Goal: Transaction & Acquisition: Purchase product/service

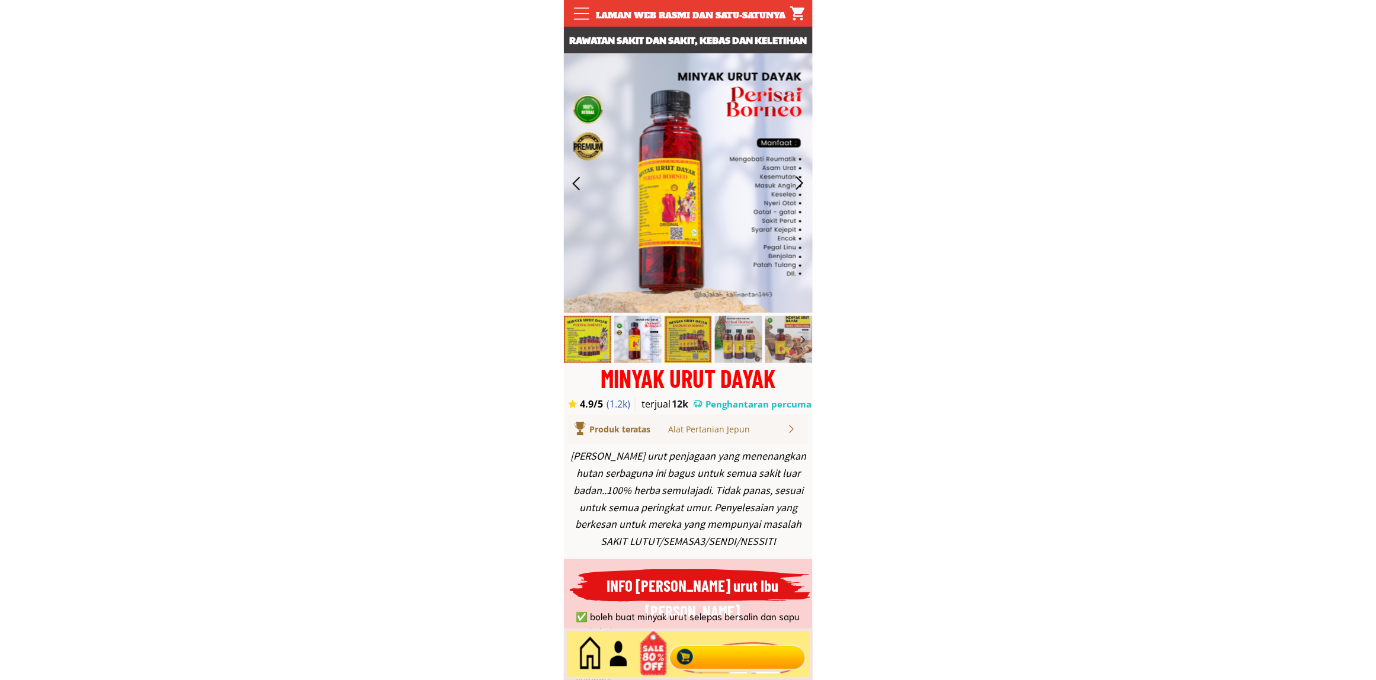
click at [759, 649] on div at bounding box center [737, 654] width 143 height 39
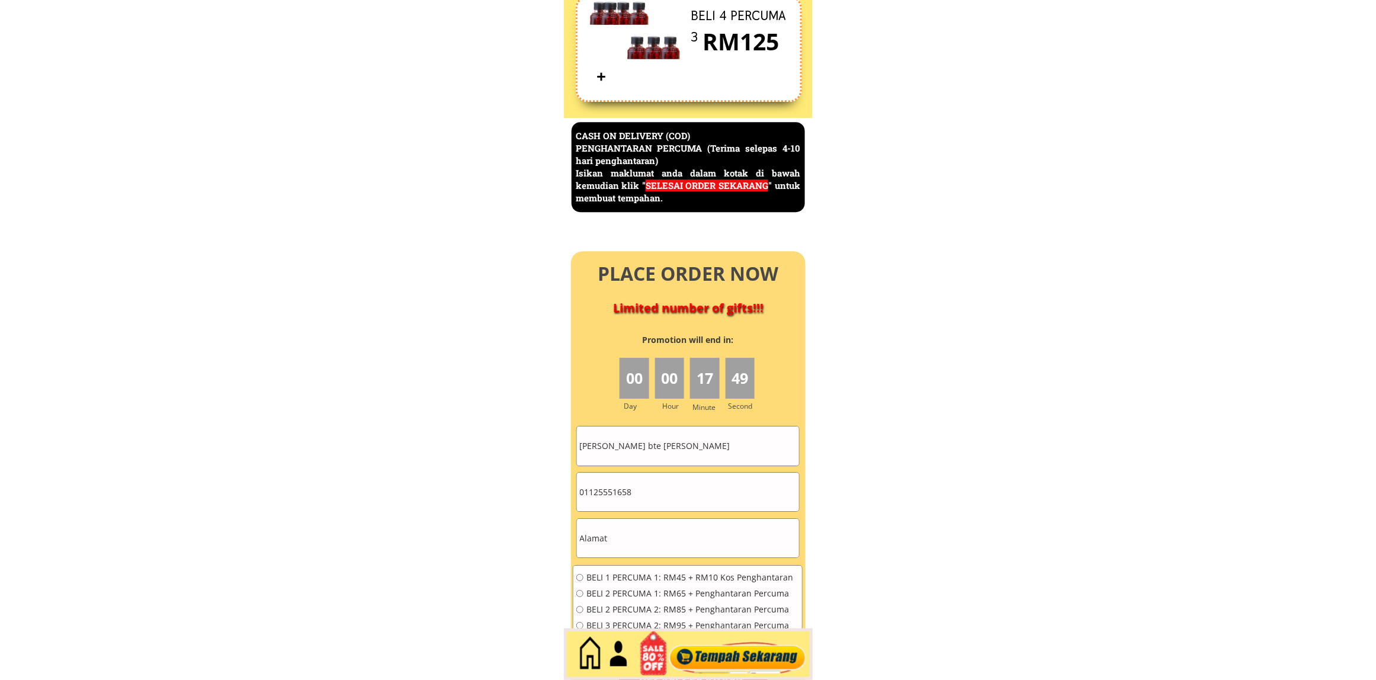
scroll to position [5139, 0]
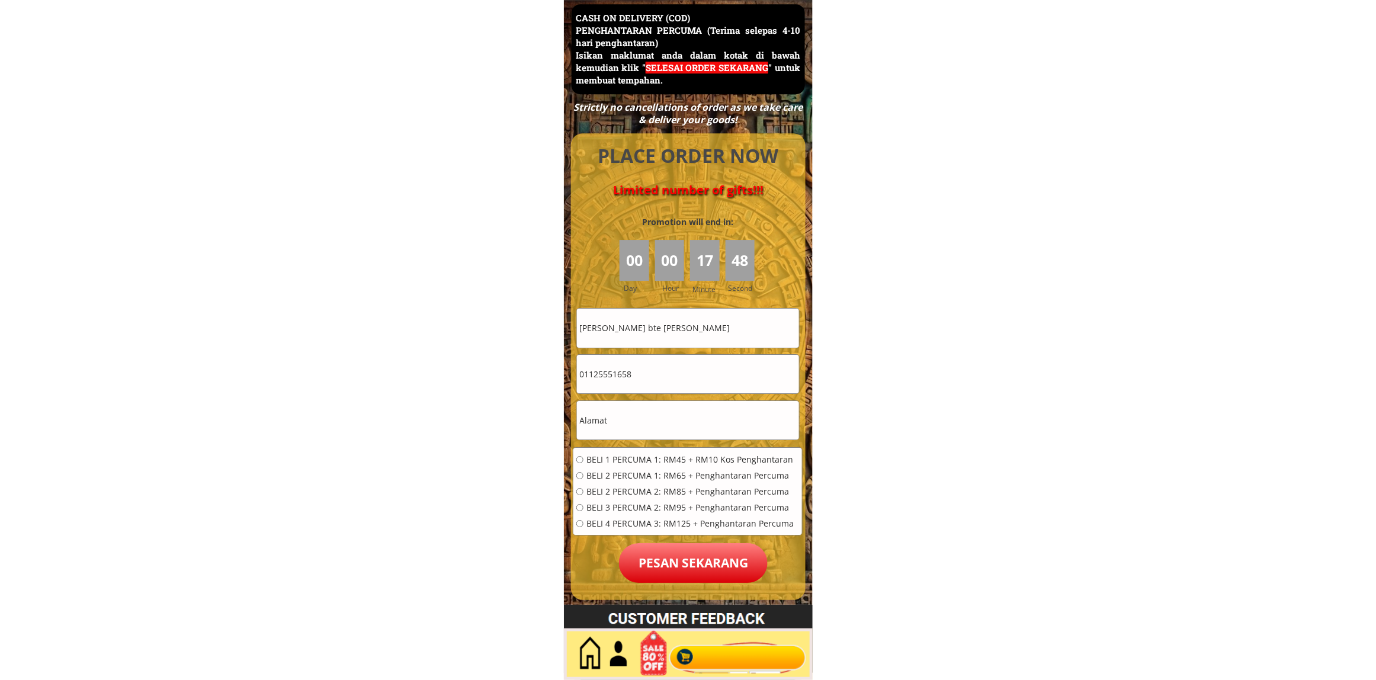
click at [720, 336] on input "[PERSON_NAME] bte [PERSON_NAME]" at bounding box center [688, 328] width 222 height 39
paste input "[PERSON_NAME]"
type input "[PERSON_NAME]"
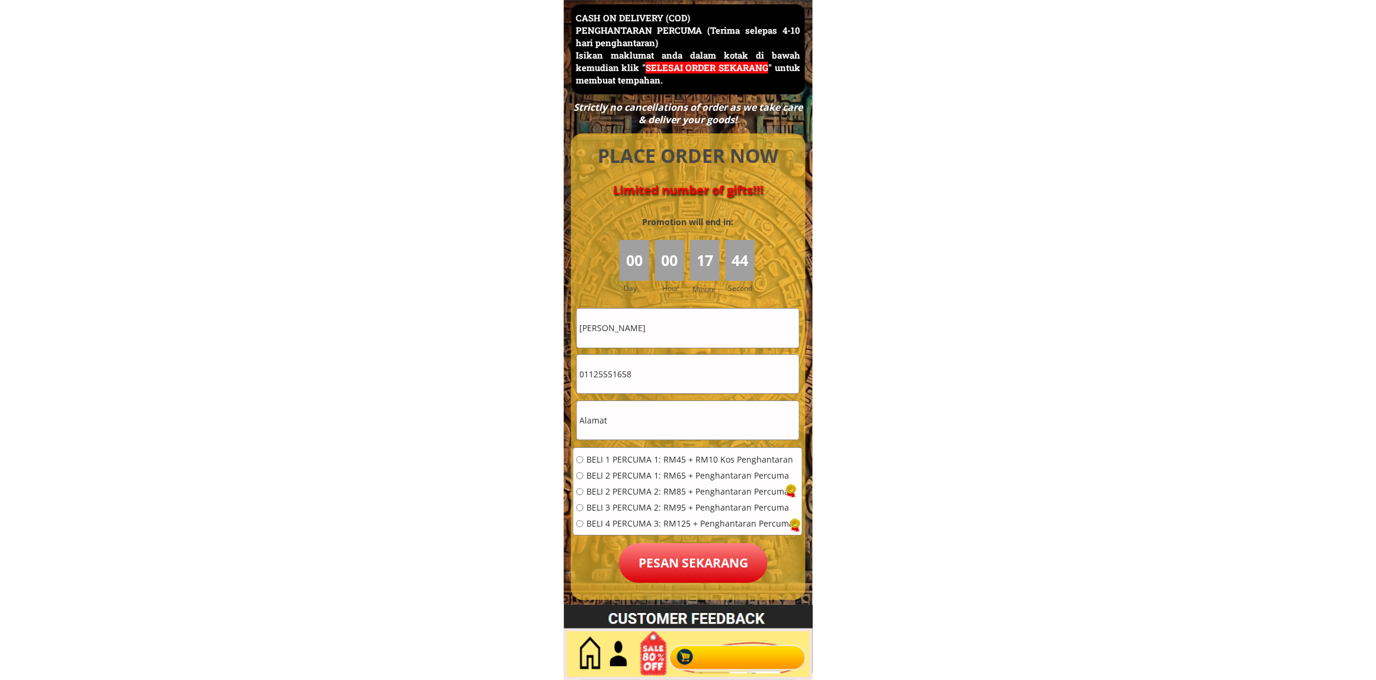
click at [697, 353] on form "BELI 1 PERCUMA 1: RM45 + RM10 Kos Penghantaran BELI 2 PERCUMA 1: RM65 + Penghan…" at bounding box center [688, 445] width 230 height 275
click at [699, 365] on input "01125551658" at bounding box center [688, 374] width 222 height 39
click at [697, 367] on input "01125551658" at bounding box center [688, 374] width 222 height 39
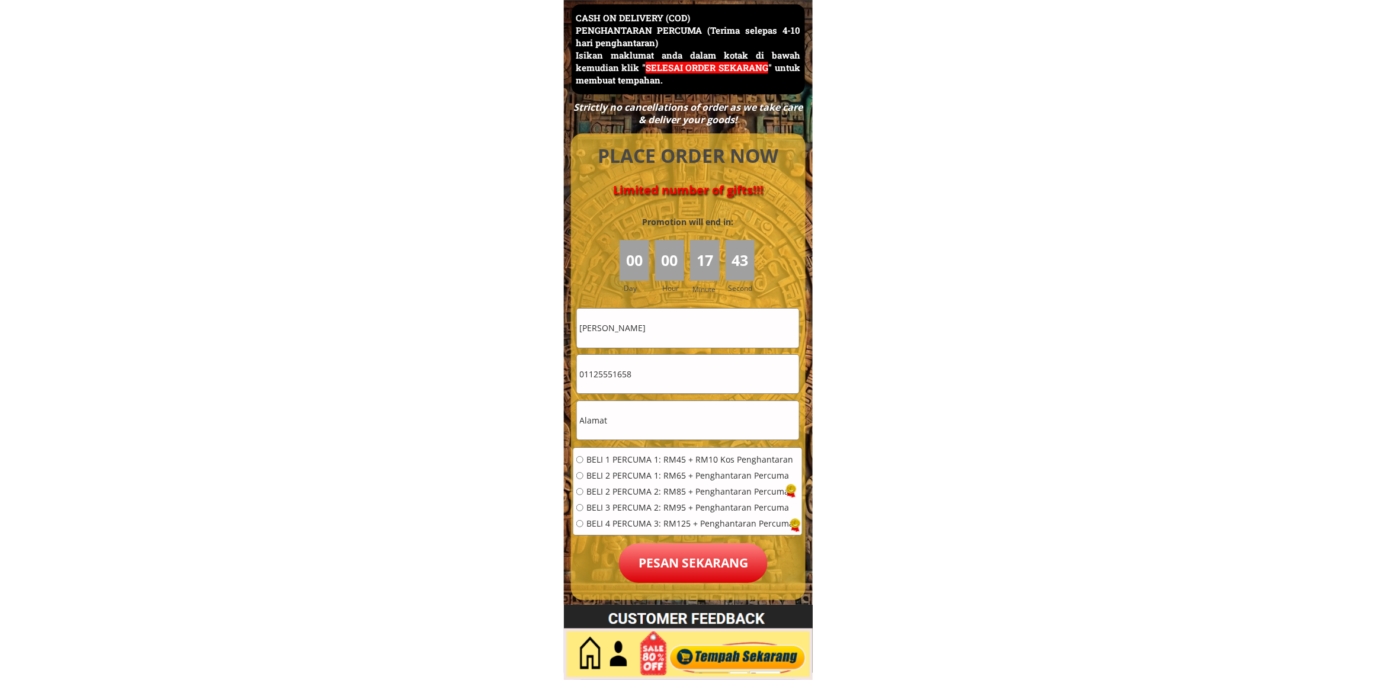
paste input "10599471"
type input "01110599471"
click at [643, 425] on input "text" at bounding box center [688, 420] width 222 height 39
paste input "No34 bt22 1 /2 kg ramuan [GEOGRAPHIC_DATA] besar [GEOGRAPHIC_DATA]"
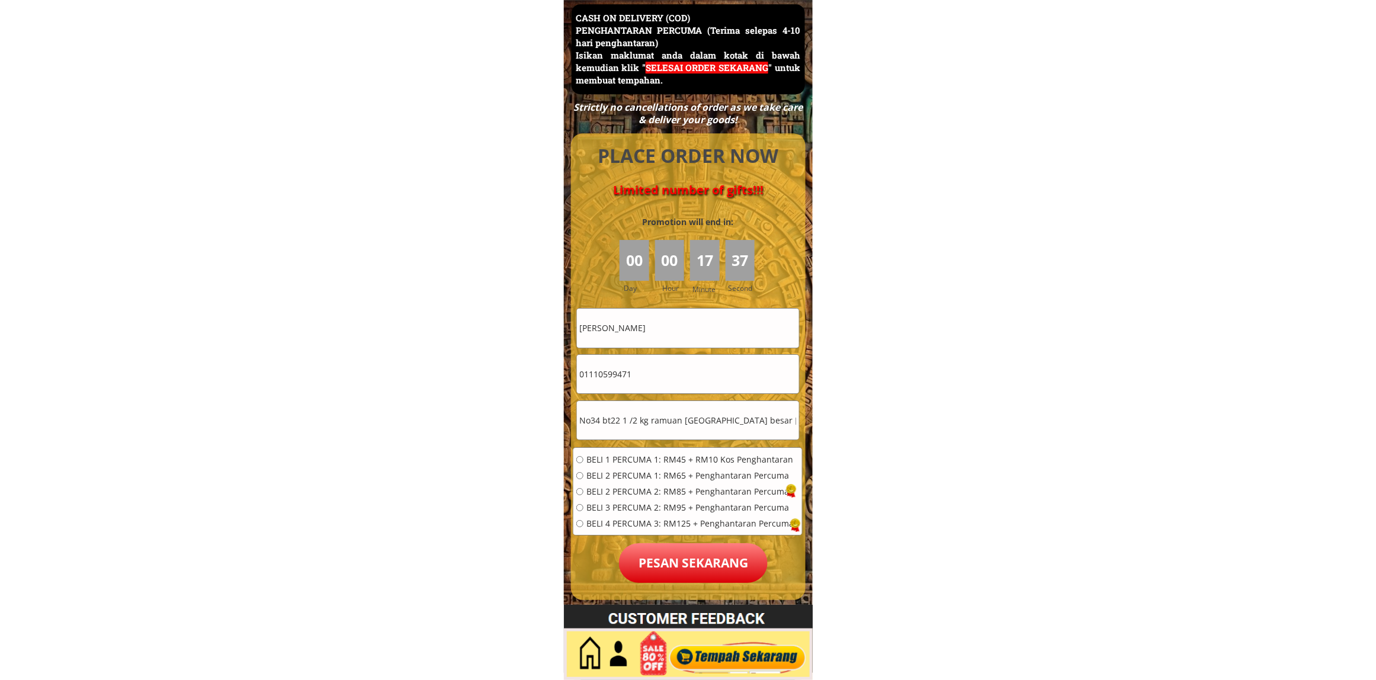
scroll to position [0, 16]
type input "No34 bt22 1 /2 kg ramuan [GEOGRAPHIC_DATA] besar [GEOGRAPHIC_DATA]"
click at [628, 477] on span "BELI 2 PERCUMA 1: RM65 + Penghantaran Percuma" at bounding box center [689, 475] width 207 height 8
radio input "true"
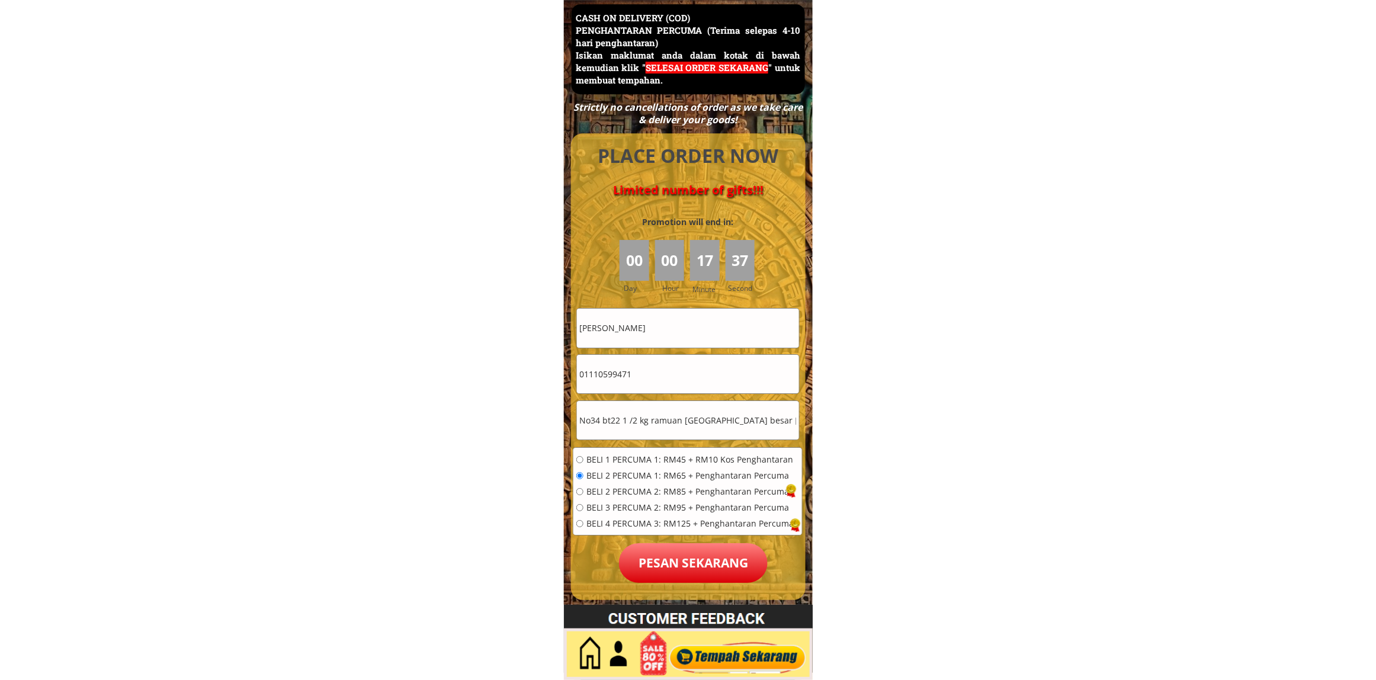
click at [691, 573] on p "Pesan sekarang" at bounding box center [693, 563] width 149 height 40
